Goal: Task Accomplishment & Management: Manage account settings

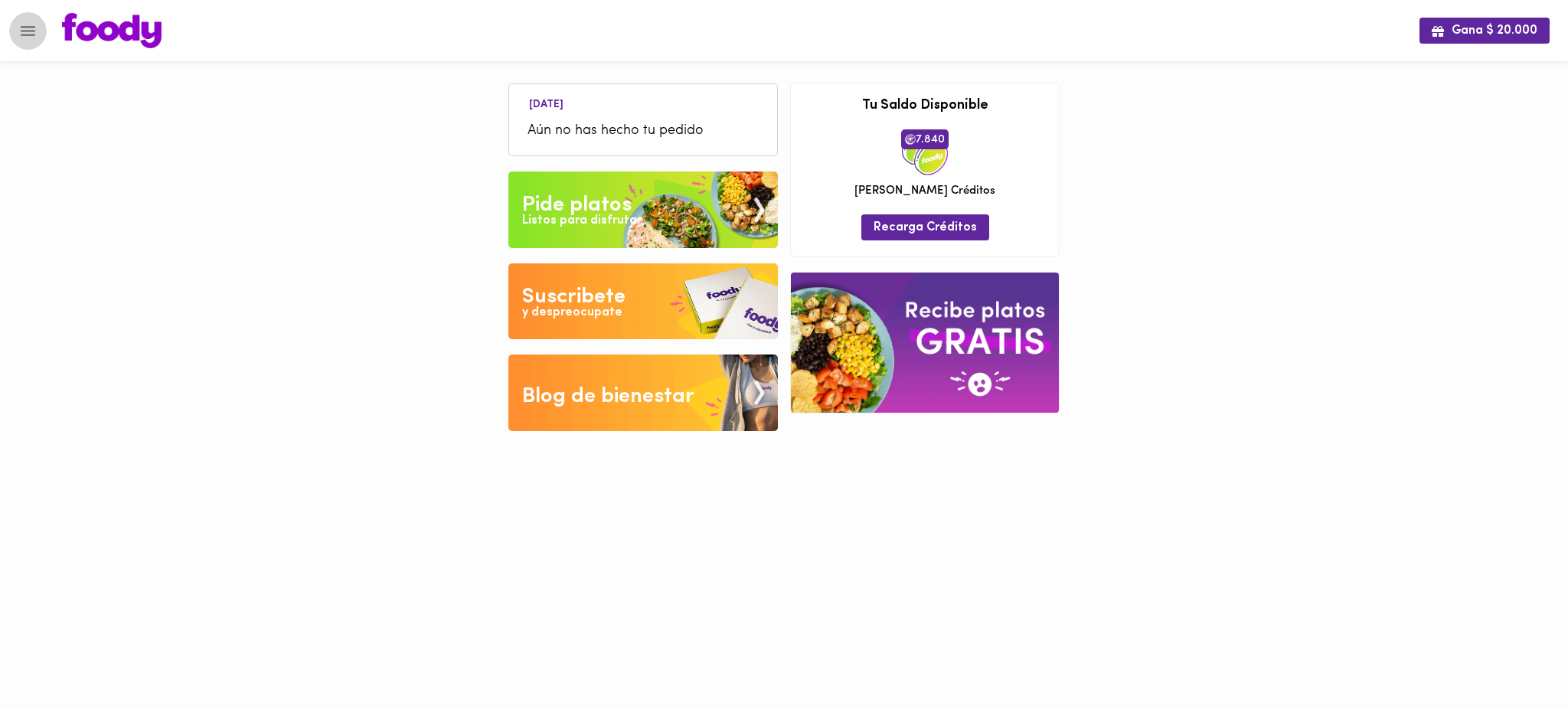
click at [30, 23] on icon "Menu" at bounding box center [28, 31] width 19 height 19
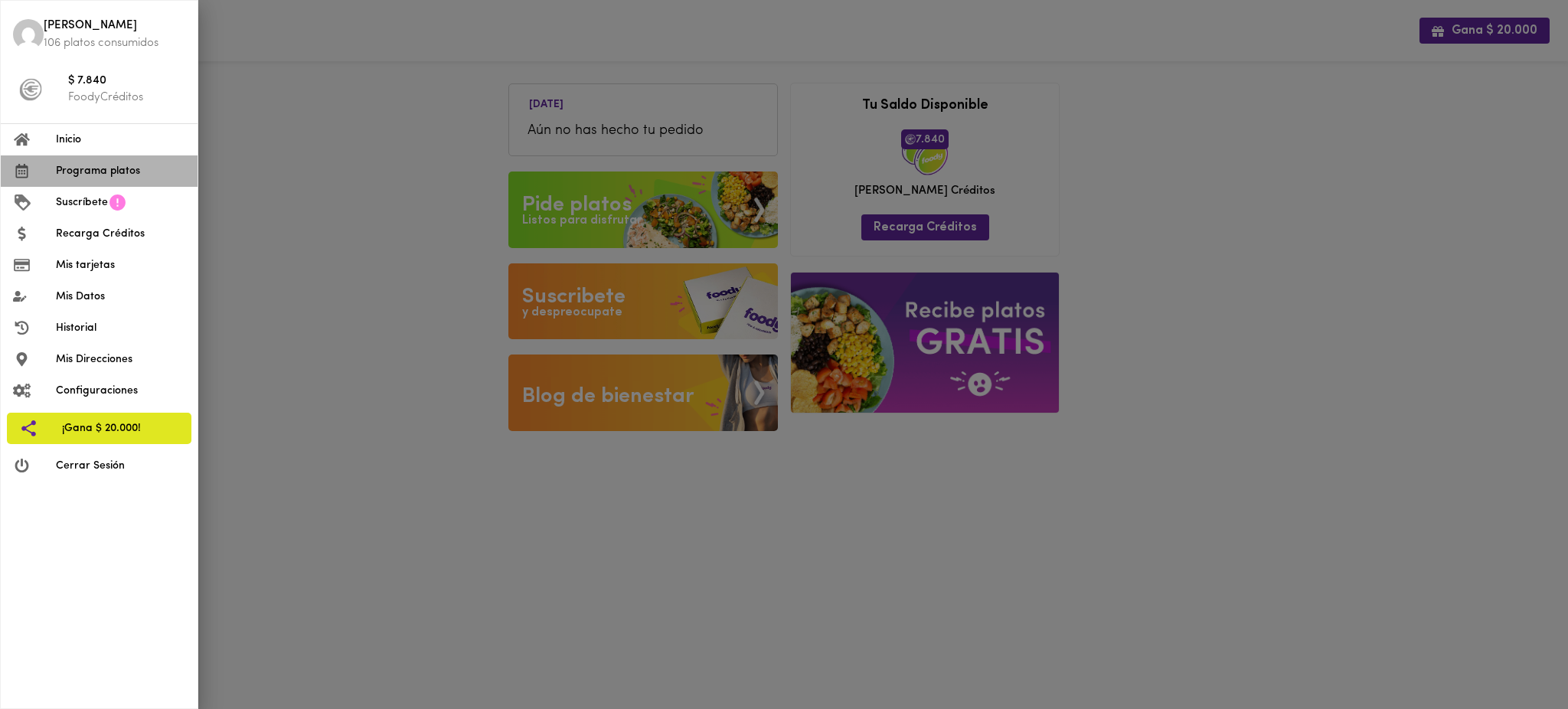
click at [103, 173] on span "Programa platos" at bounding box center [120, 171] width 129 height 16
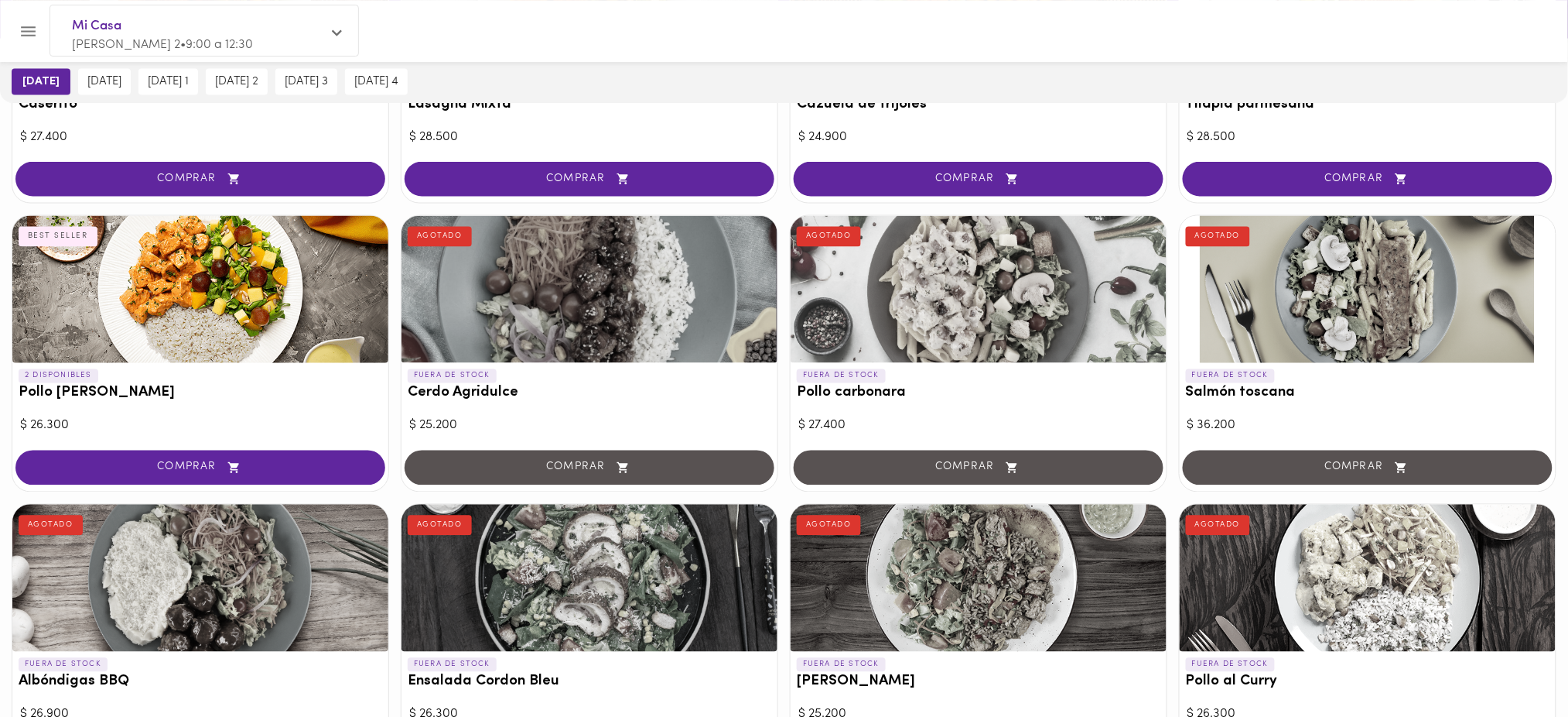
scroll to position [868, 0]
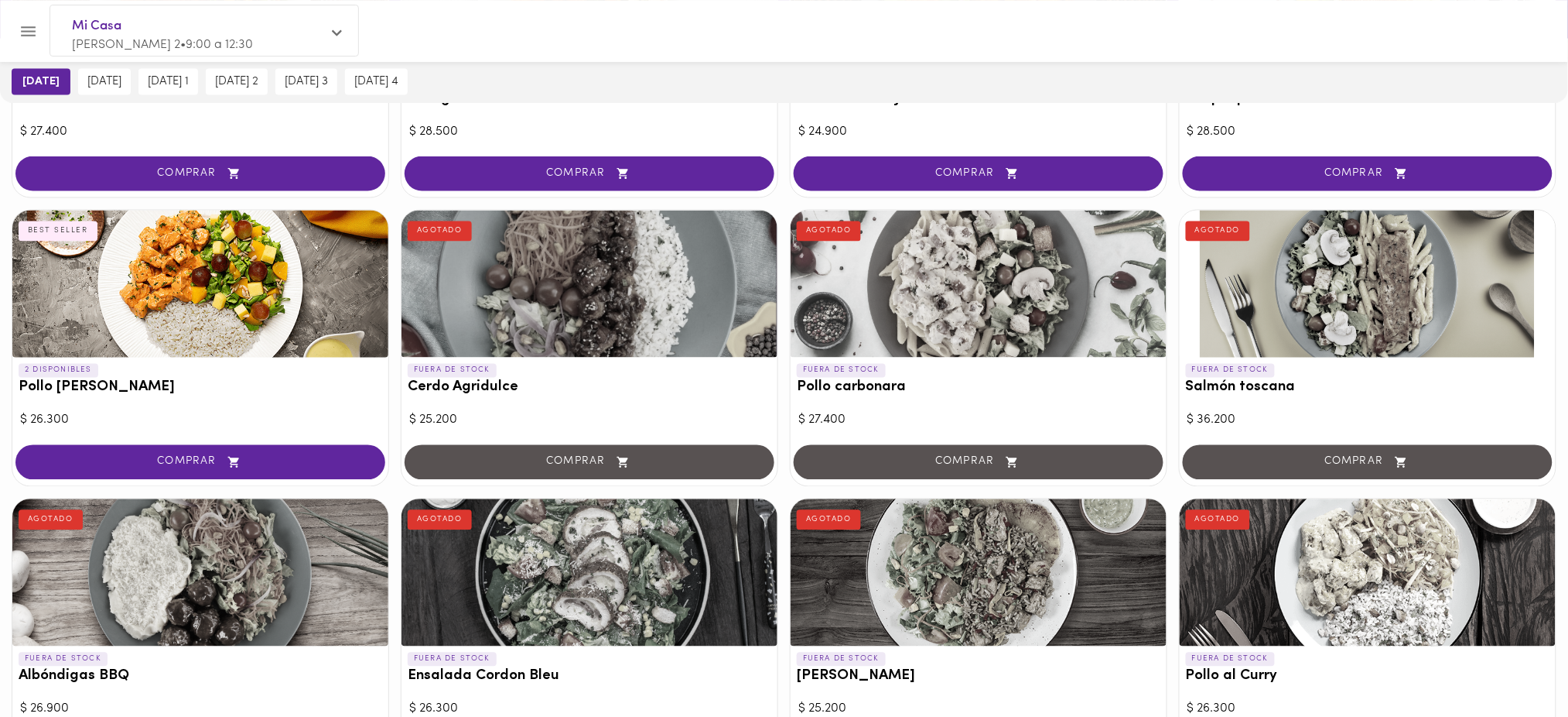
click at [1202, 77] on div "[DATE] [DATE] [DATE] 1 [DATE] 2 [DATE] 3 [DATE] 4" at bounding box center [784, 82] width 1568 height 42
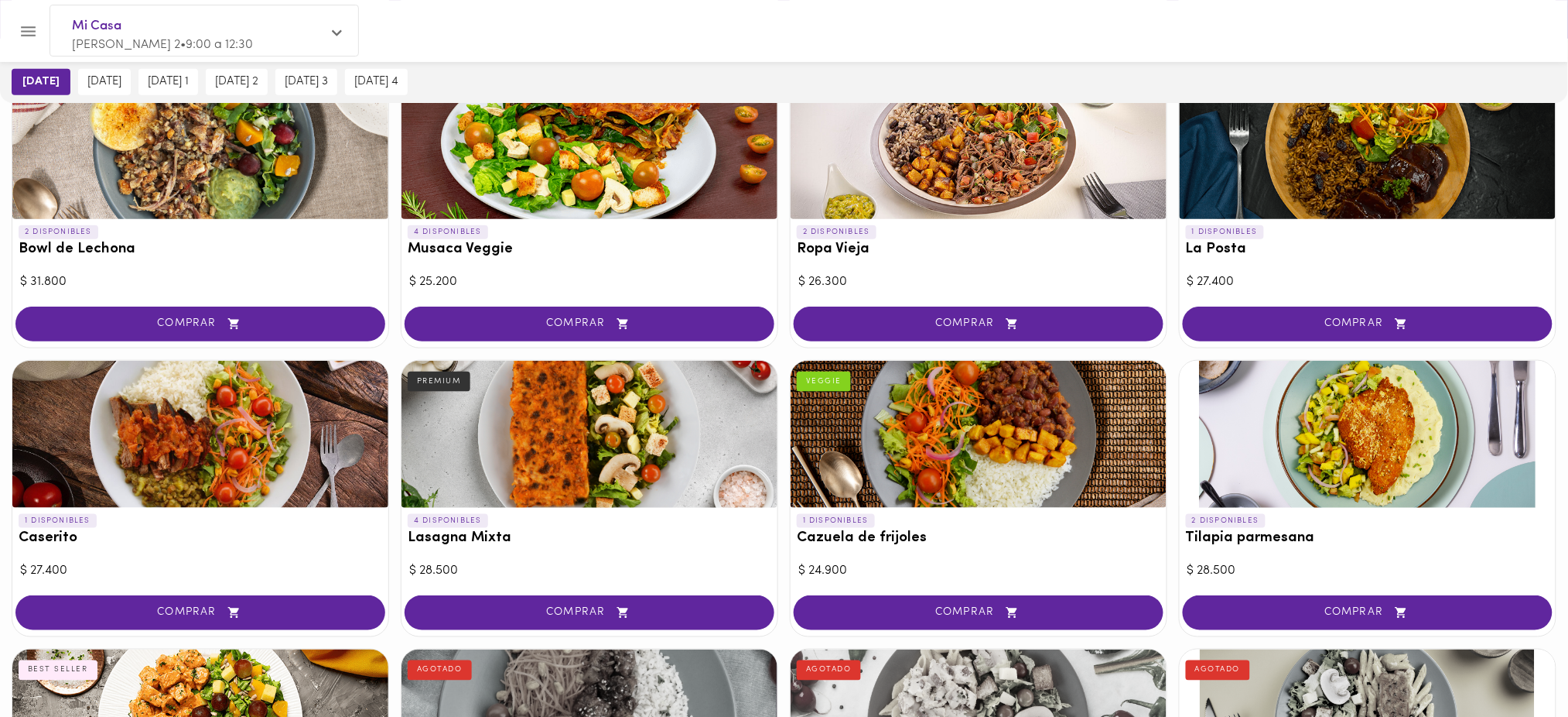
scroll to position [427, 0]
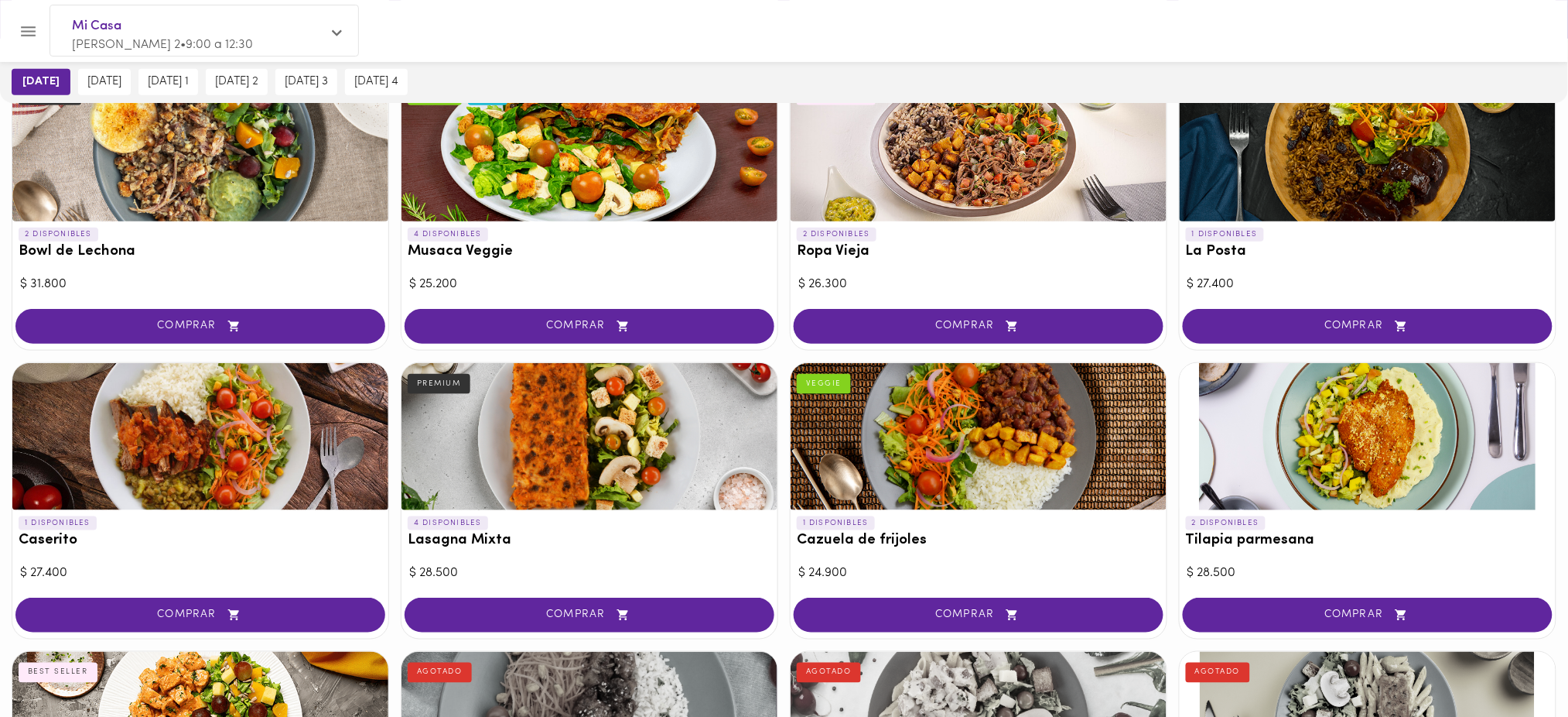
click at [917, 73] on div "[DATE] [DATE] [DATE] 1 [DATE] 2 [DATE] 3 [DATE] 4" at bounding box center [784, 82] width 1568 height 42
click at [842, 81] on div "[DATE] [DATE] [DATE] 1 [DATE] 2 [DATE] 3 [DATE] 4" at bounding box center [784, 82] width 1568 height 42
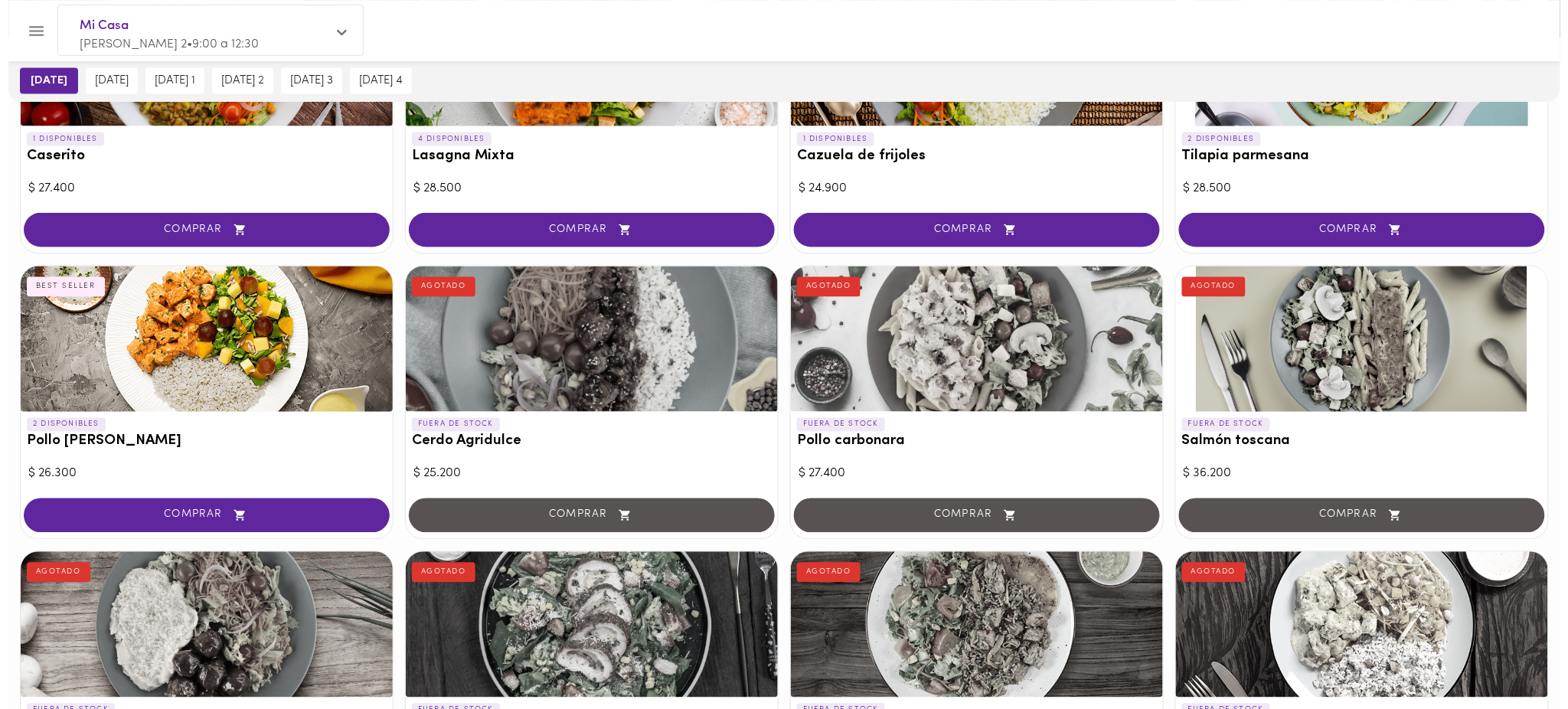
scroll to position [822, 0]
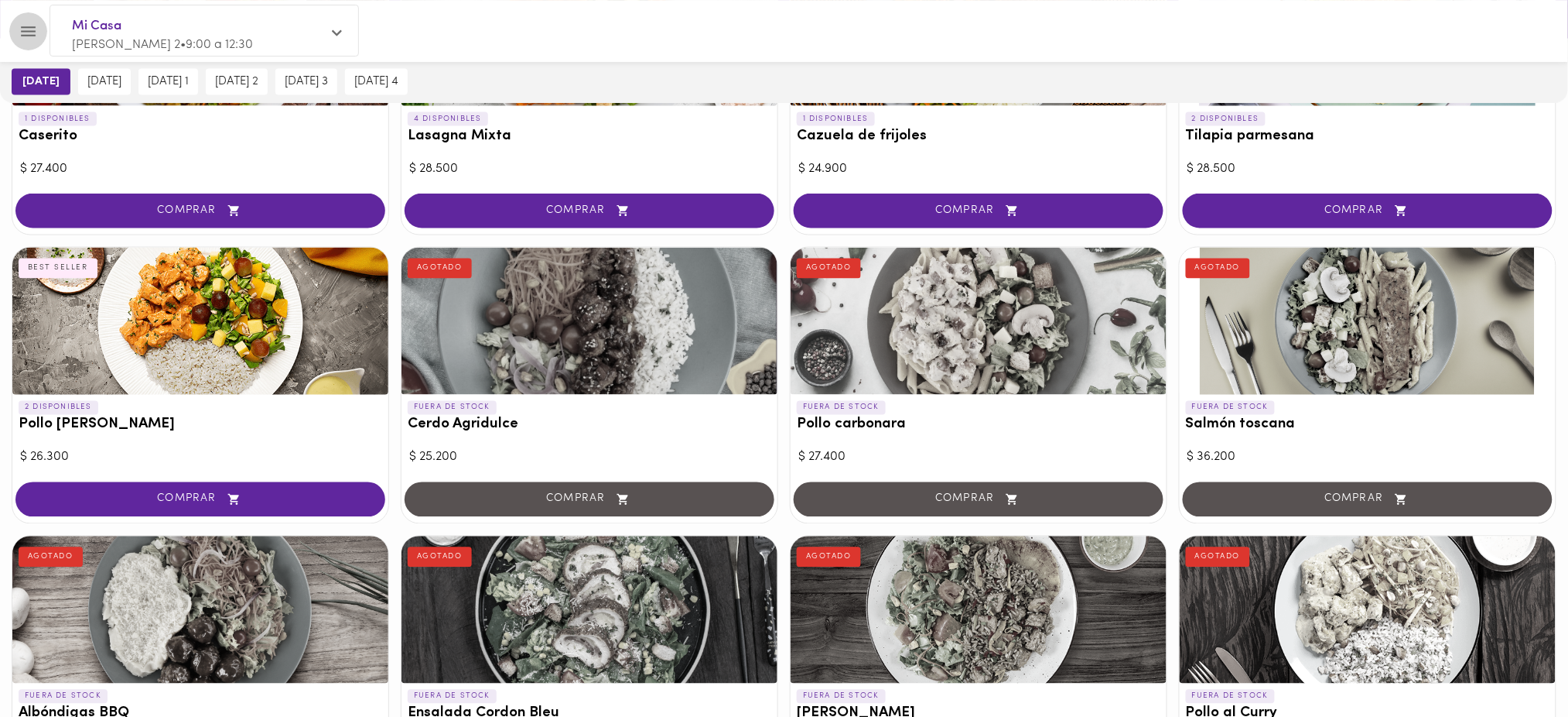
click at [25, 33] on icon "Menu" at bounding box center [28, 31] width 19 height 19
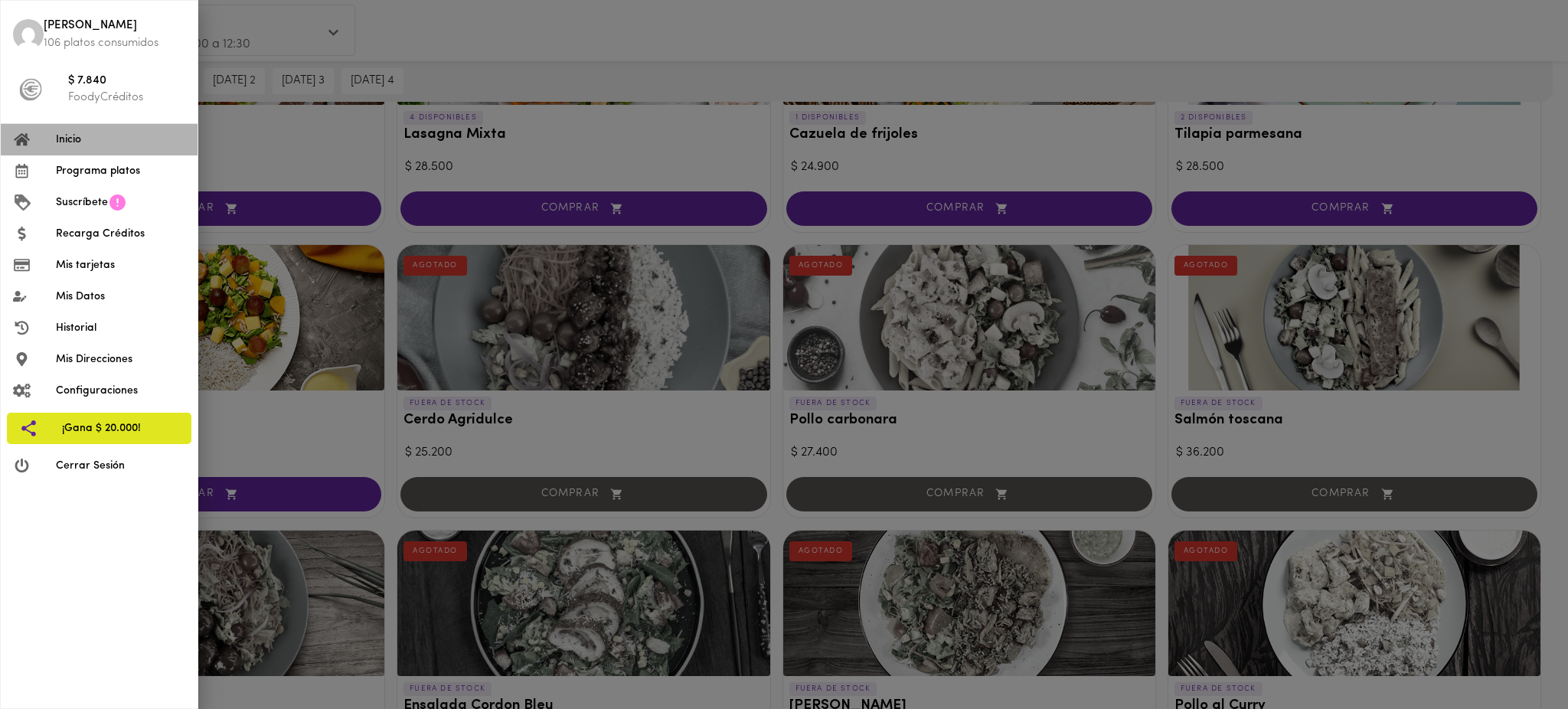
click at [86, 136] on span "Inicio" at bounding box center [120, 140] width 129 height 16
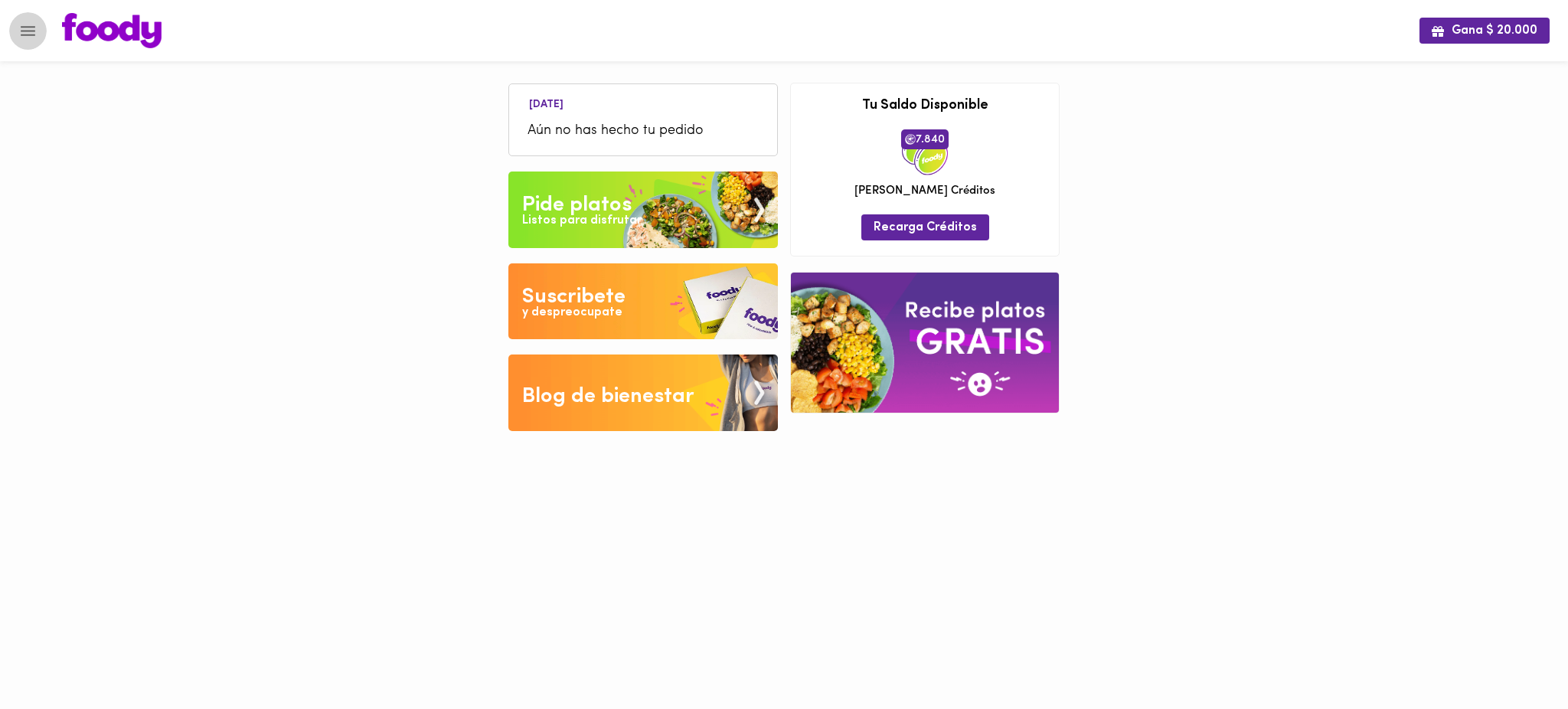
click at [25, 31] on icon "Menu" at bounding box center [27, 31] width 14 height 10
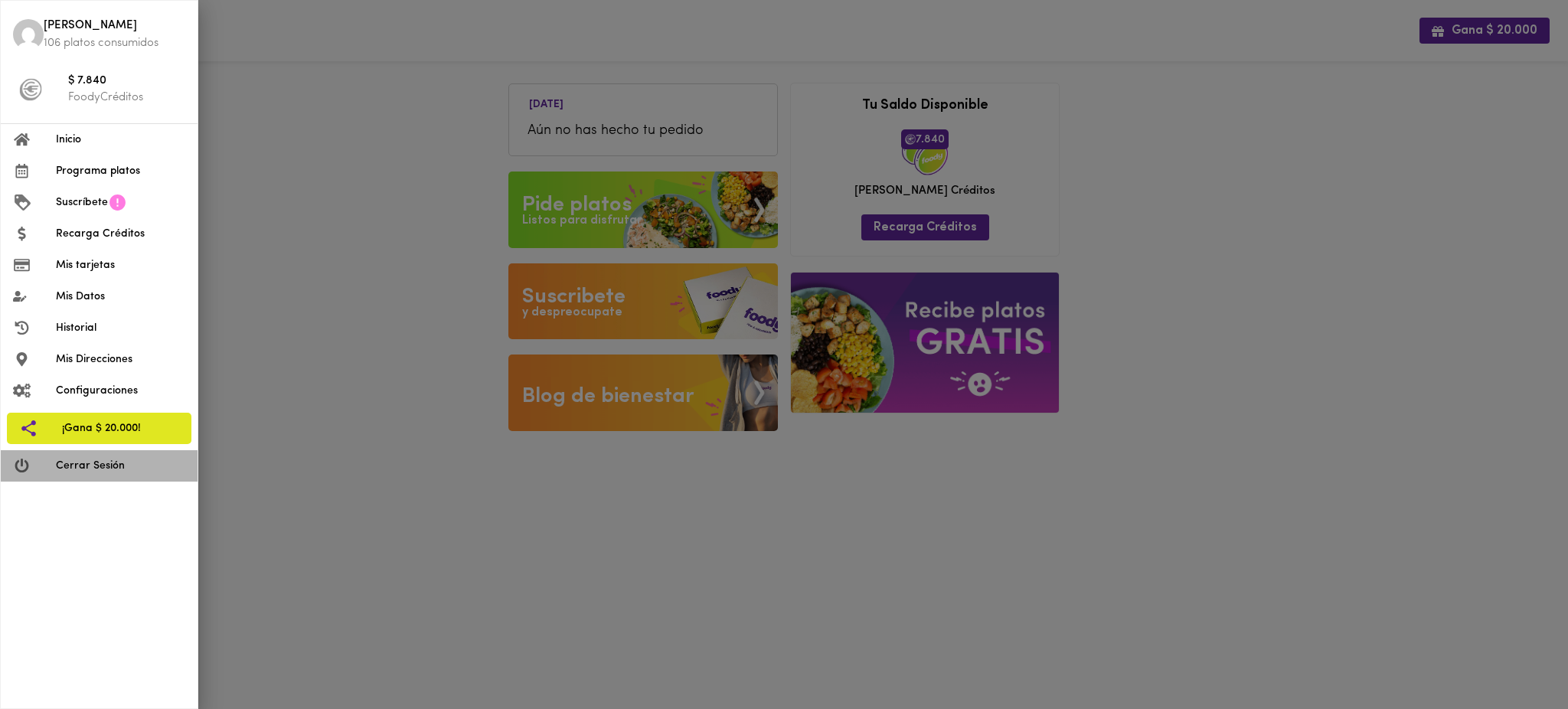
click at [103, 460] on span "Cerrar Sesión" at bounding box center [120, 465] width 129 height 16
